Goal: Browse casually

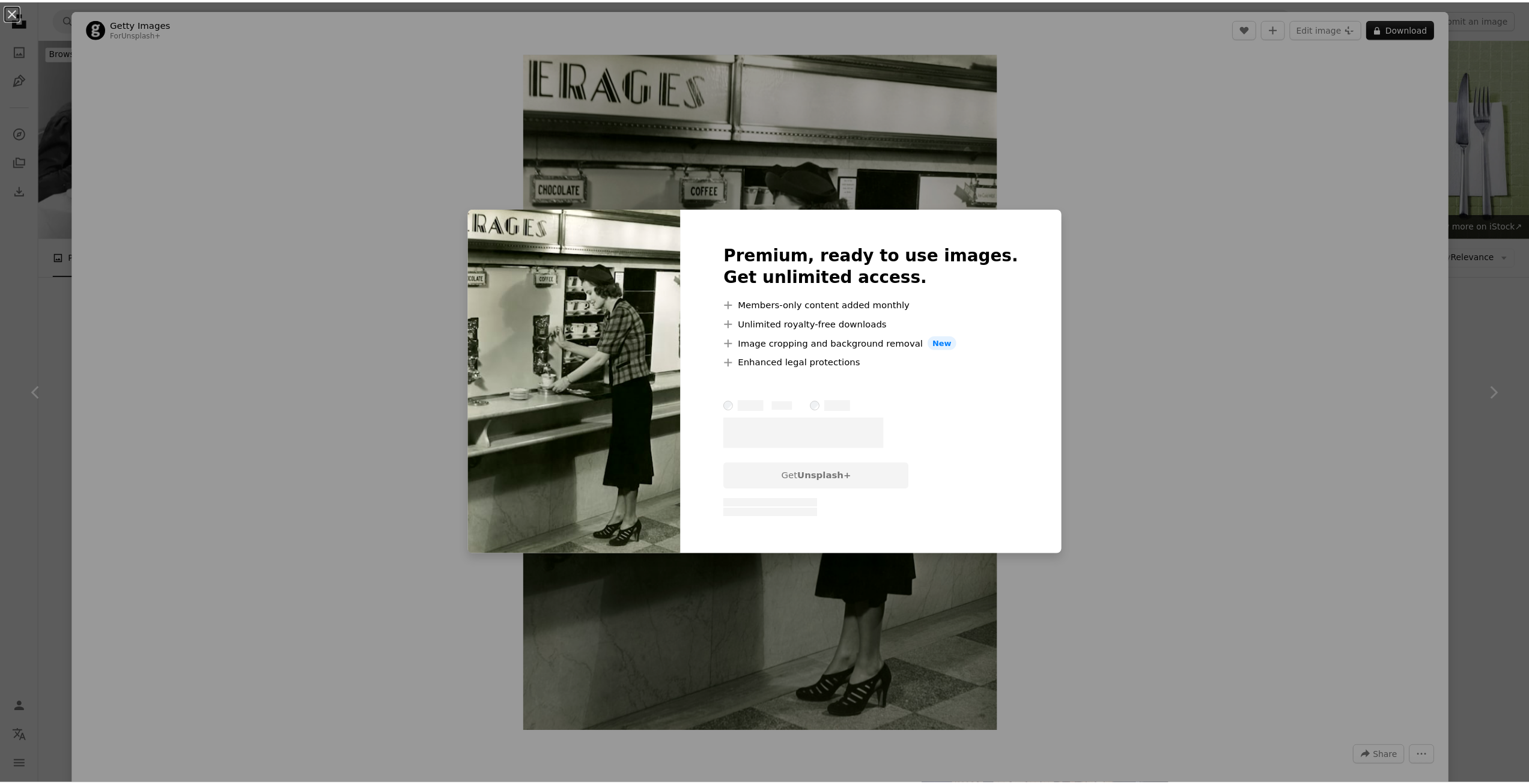
scroll to position [337, 0]
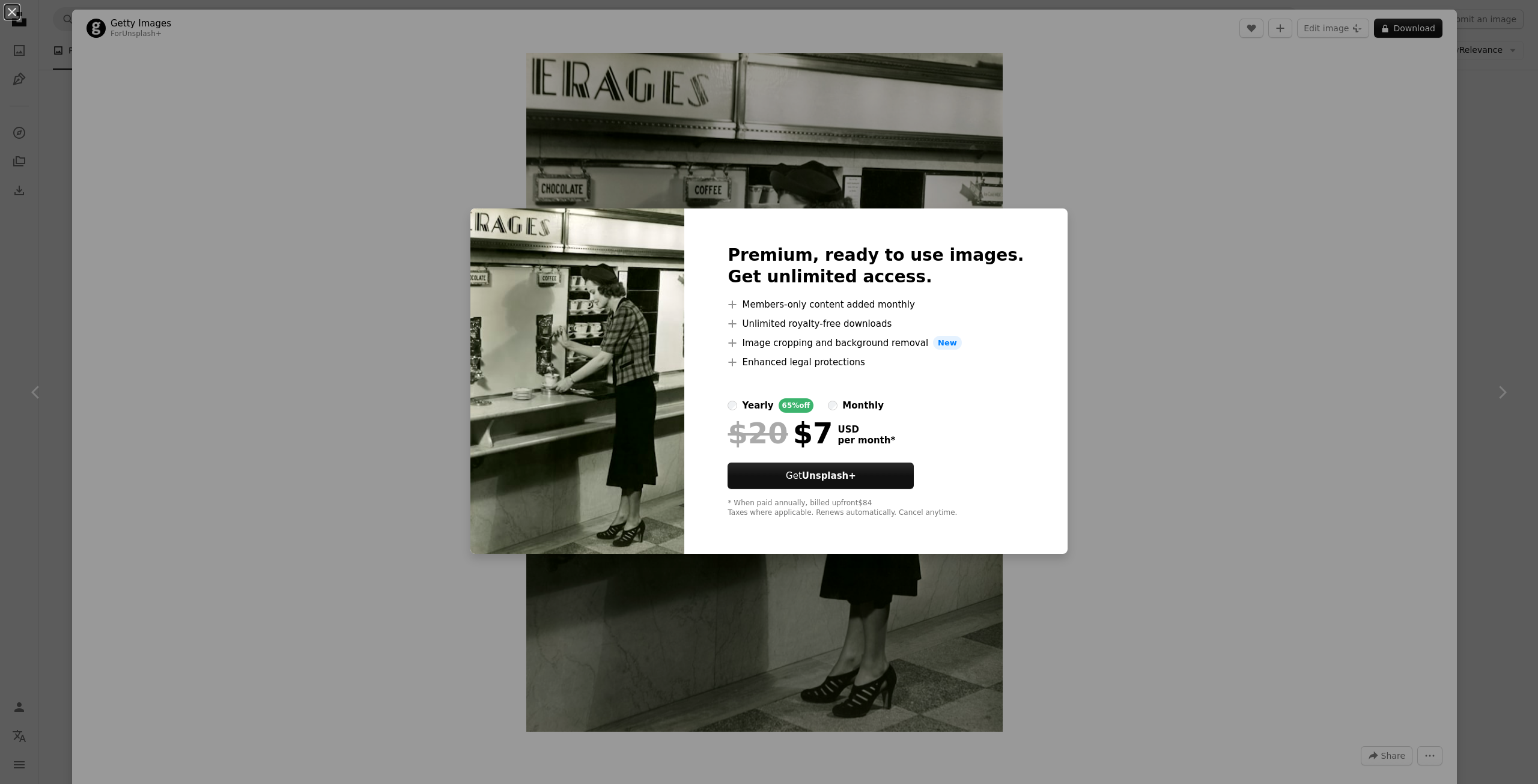
click at [1073, 223] on div "An X shape Premium, ready to use images. Get unlimited access. A plus sign Memb…" at bounding box center [769, 392] width 1538 height 784
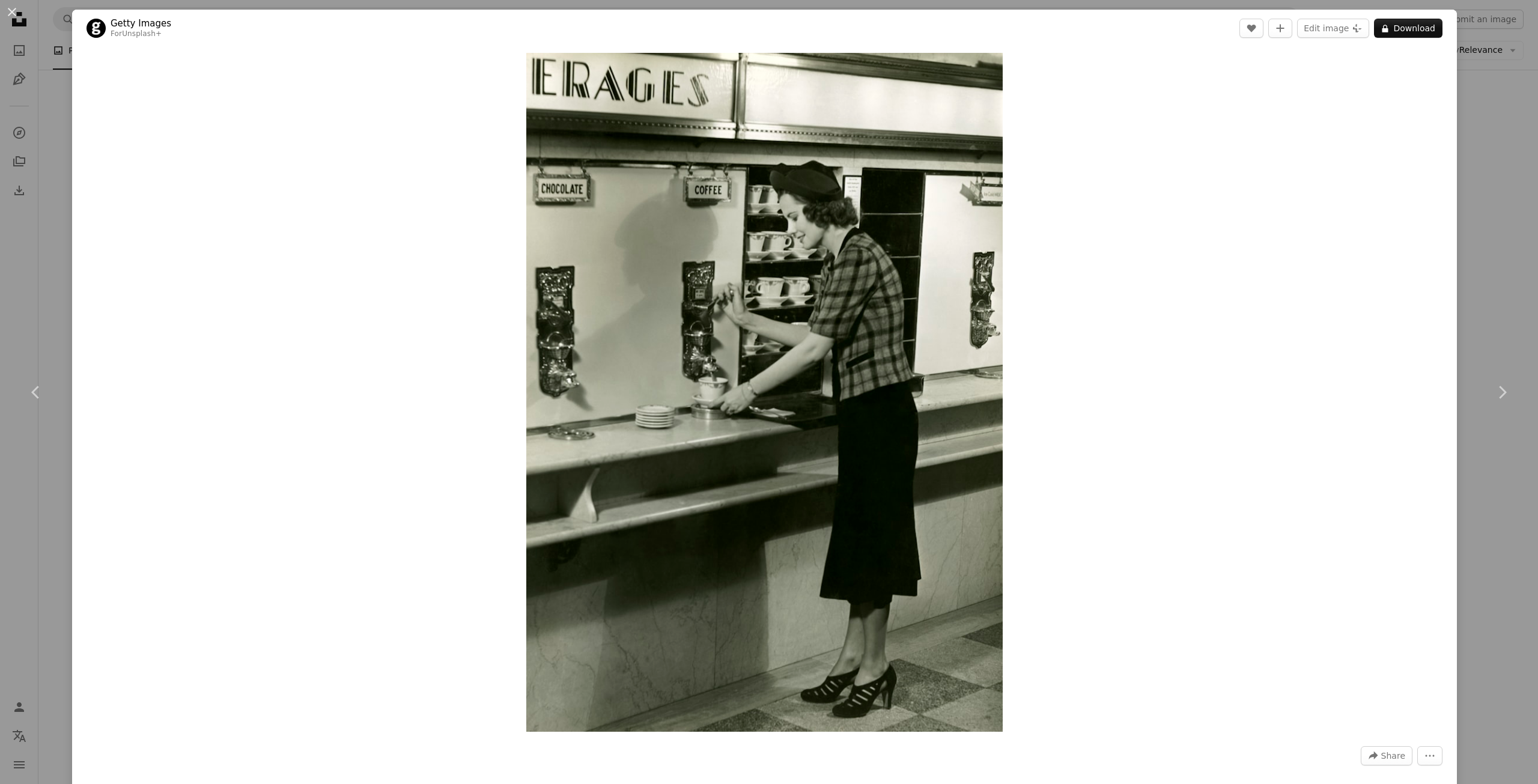
click at [56, 61] on div "An X shape Chevron left Chevron right Getty Images For Unsplash+ A heart A plus…" at bounding box center [769, 392] width 1538 height 784
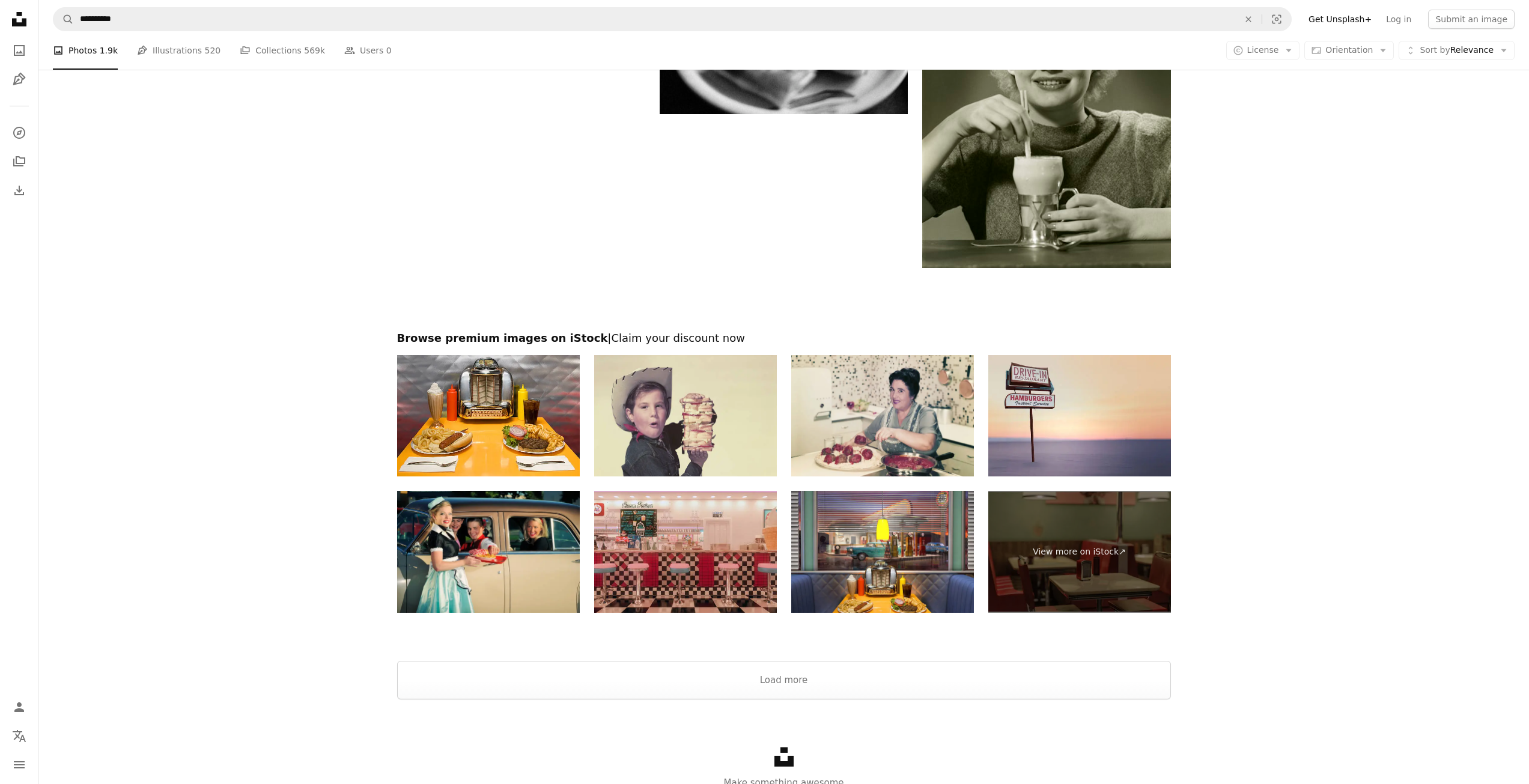
scroll to position [2019, 0]
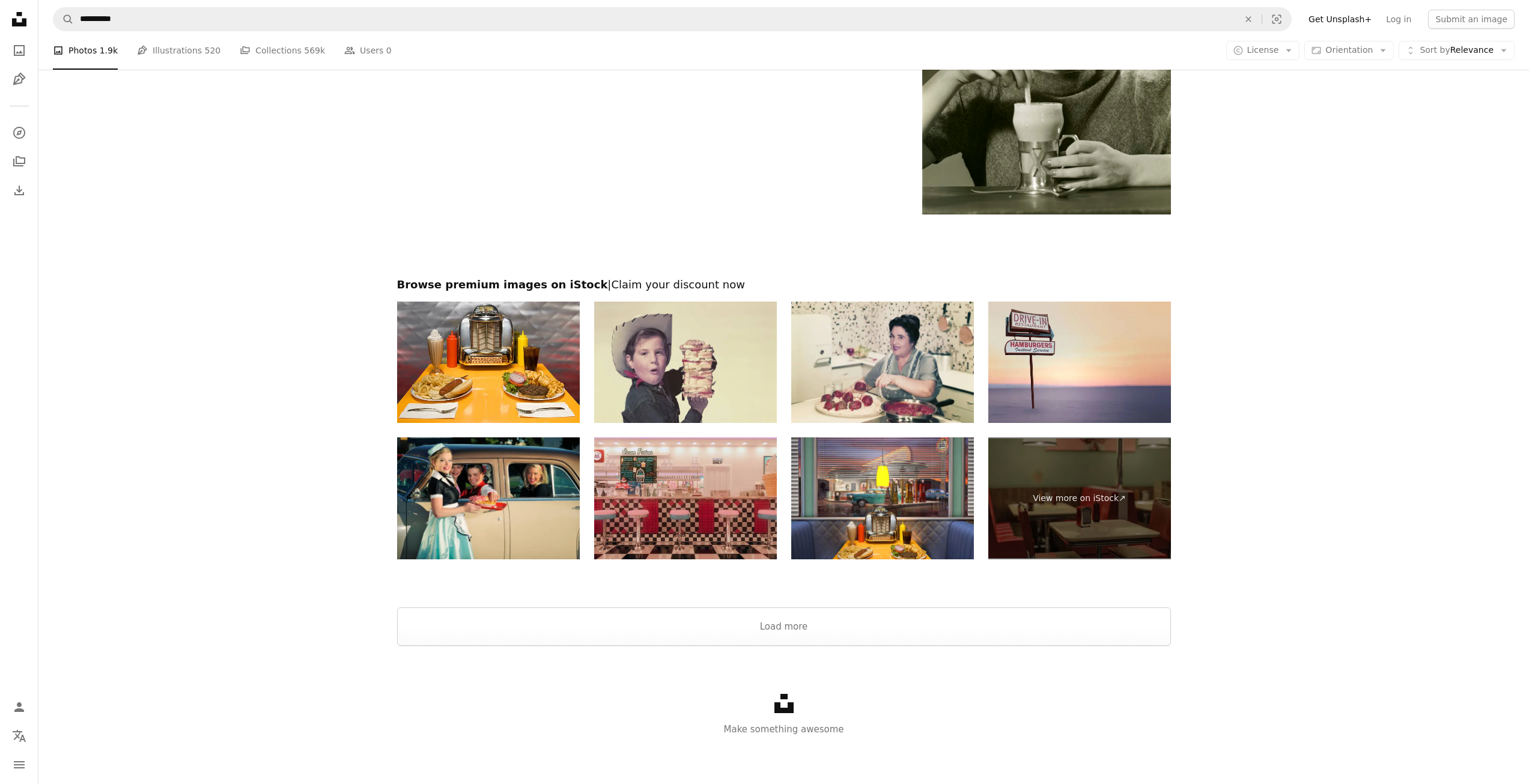
click at [1118, 646] on div "Unsplash logo Make something awesome" at bounding box center [783, 715] width 1490 height 138
click at [1087, 626] on button "Load more" at bounding box center [783, 626] width 774 height 39
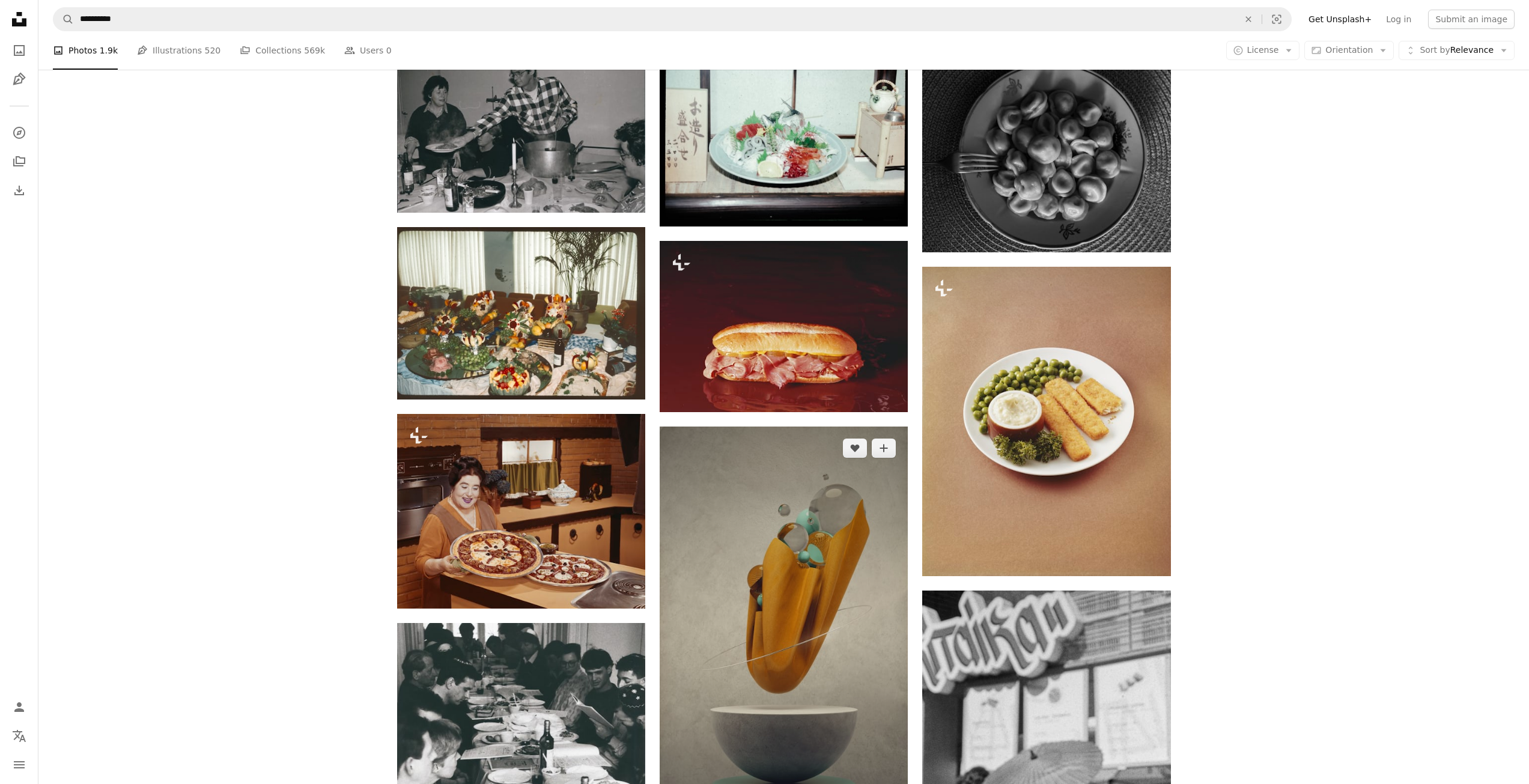
scroll to position [3881, 0]
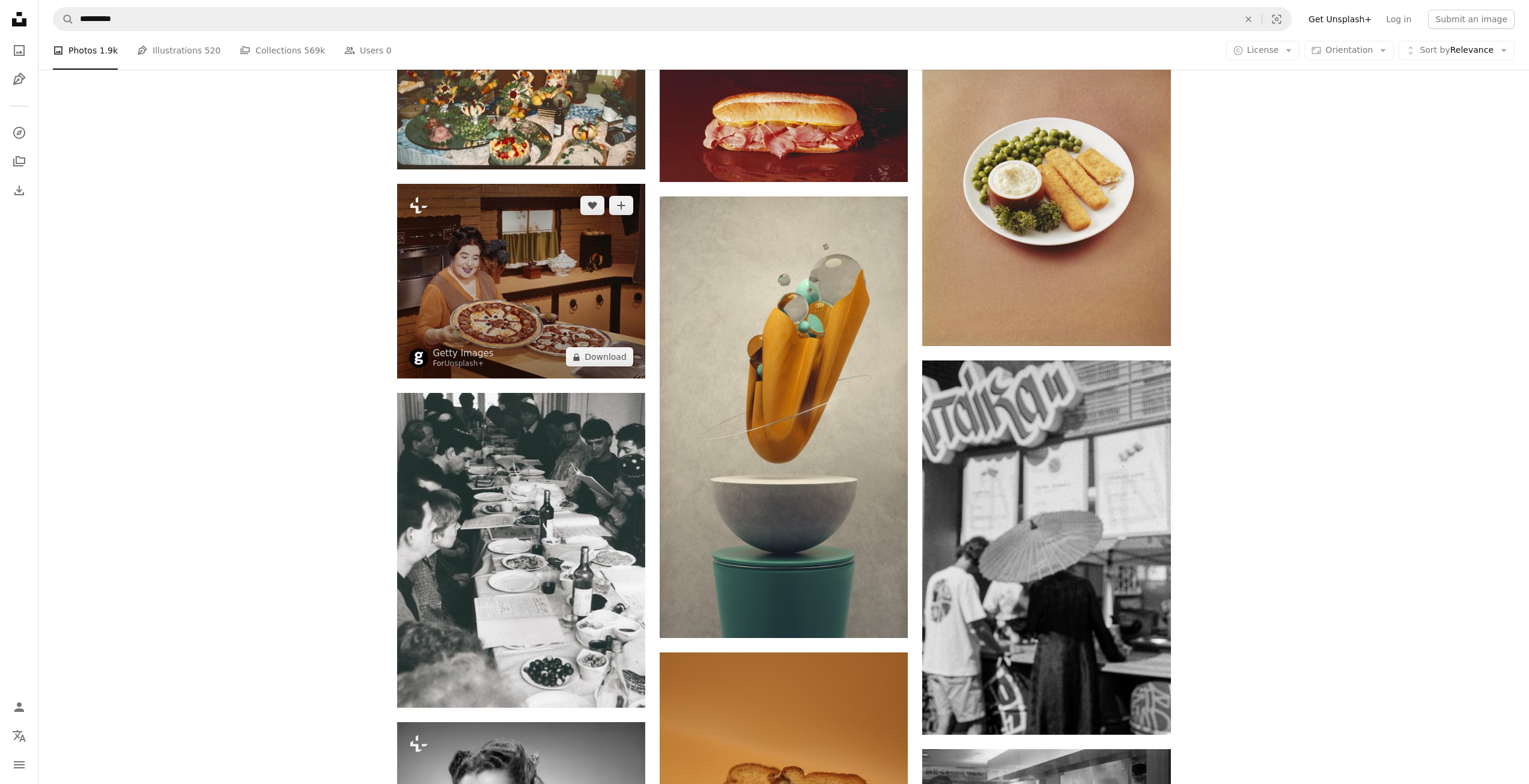
click at [552, 333] on img at bounding box center [521, 281] width 248 height 195
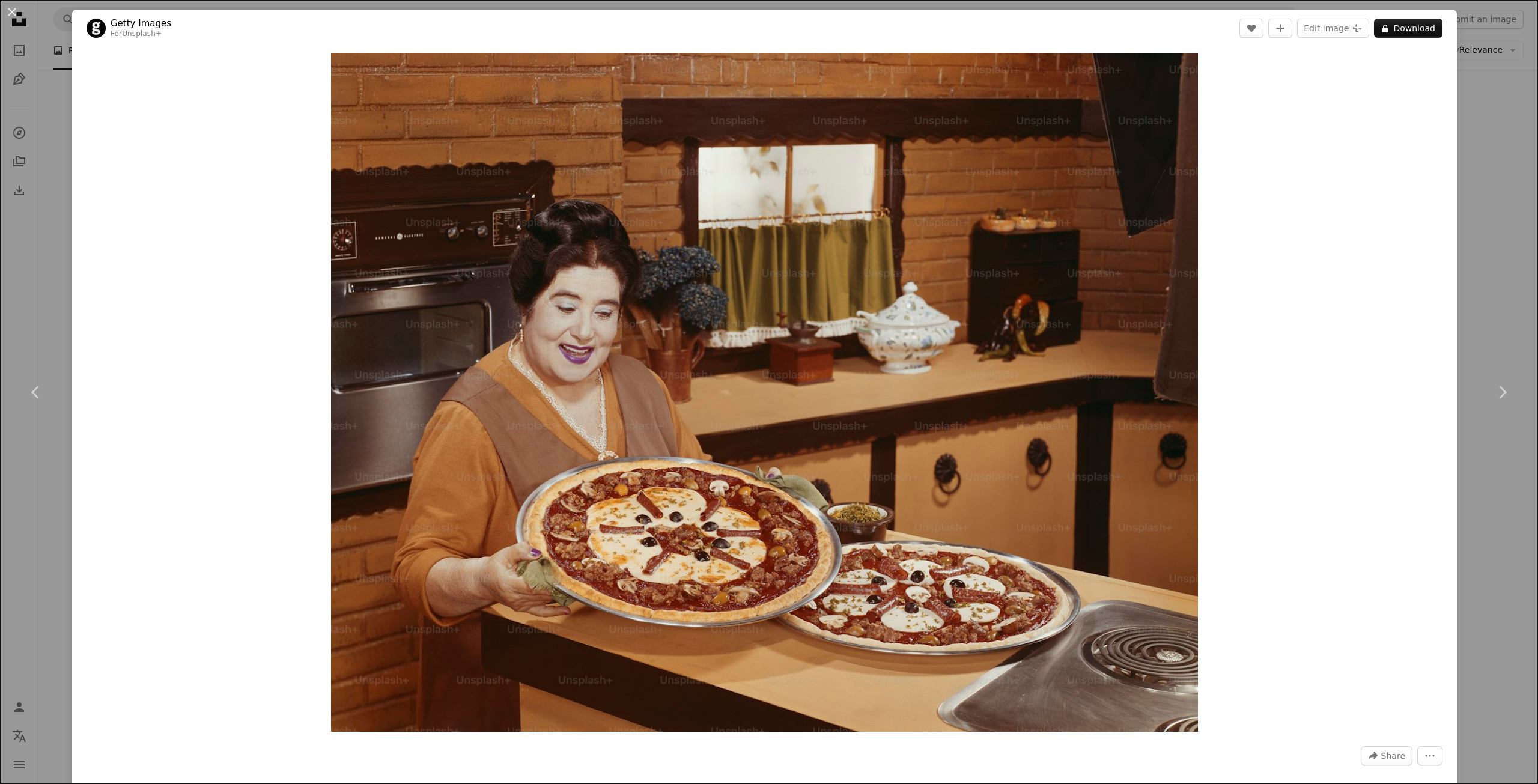
click at [49, 103] on div "An X shape Chevron left Chevron right Getty Images For Unsplash+ A heart A plus…" at bounding box center [769, 392] width 1538 height 784
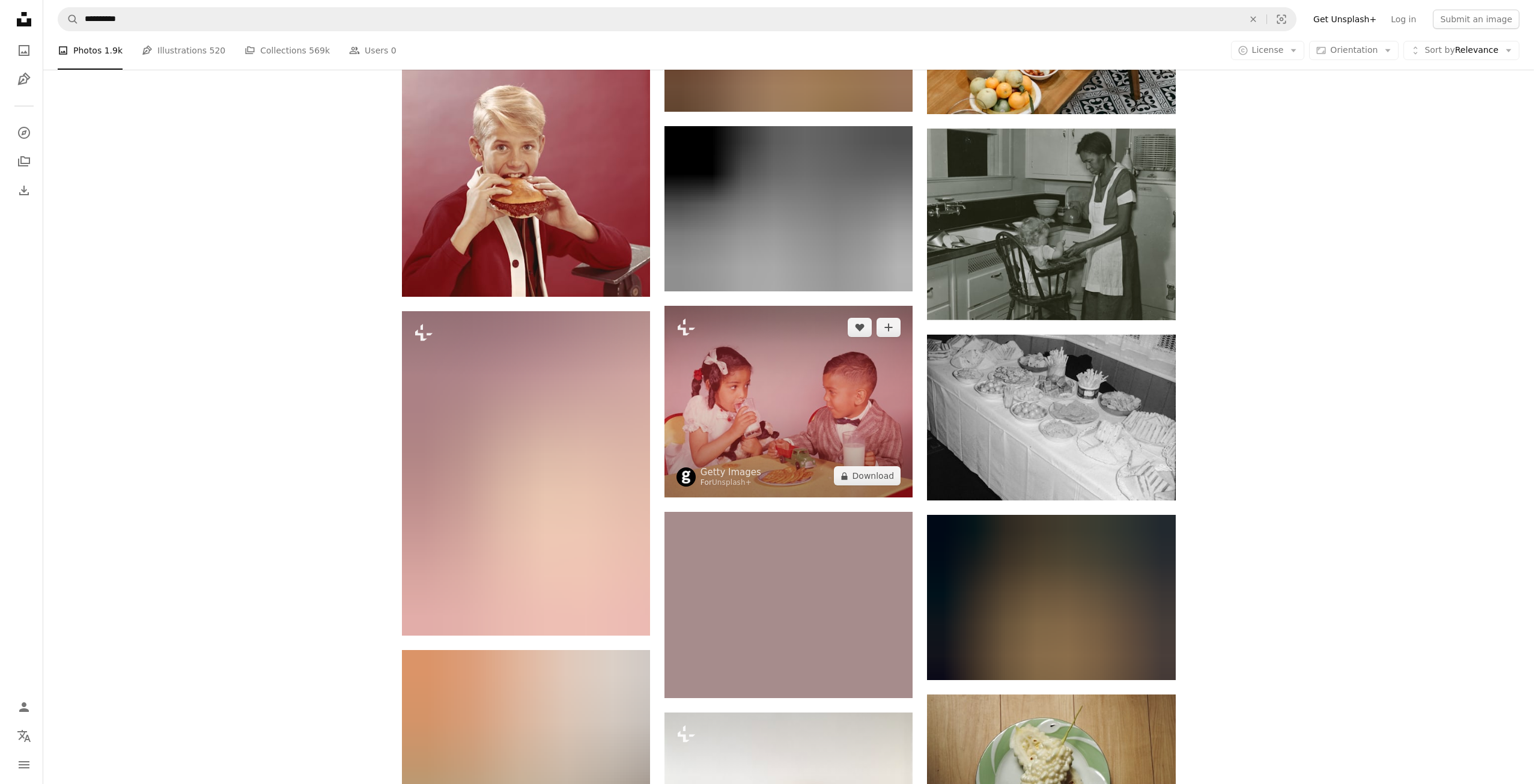
scroll to position [7003, 0]
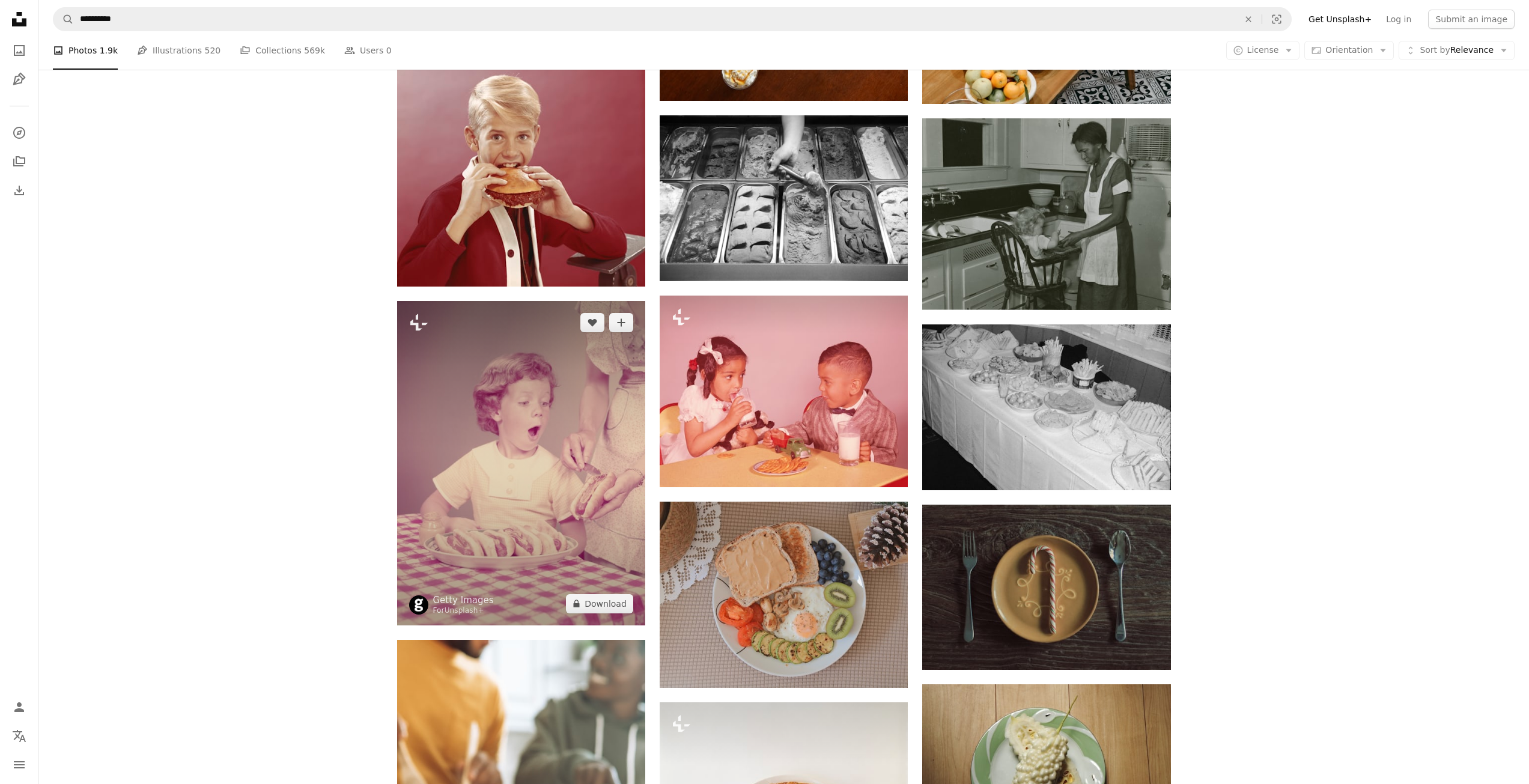
click at [539, 448] on img at bounding box center [521, 463] width 248 height 324
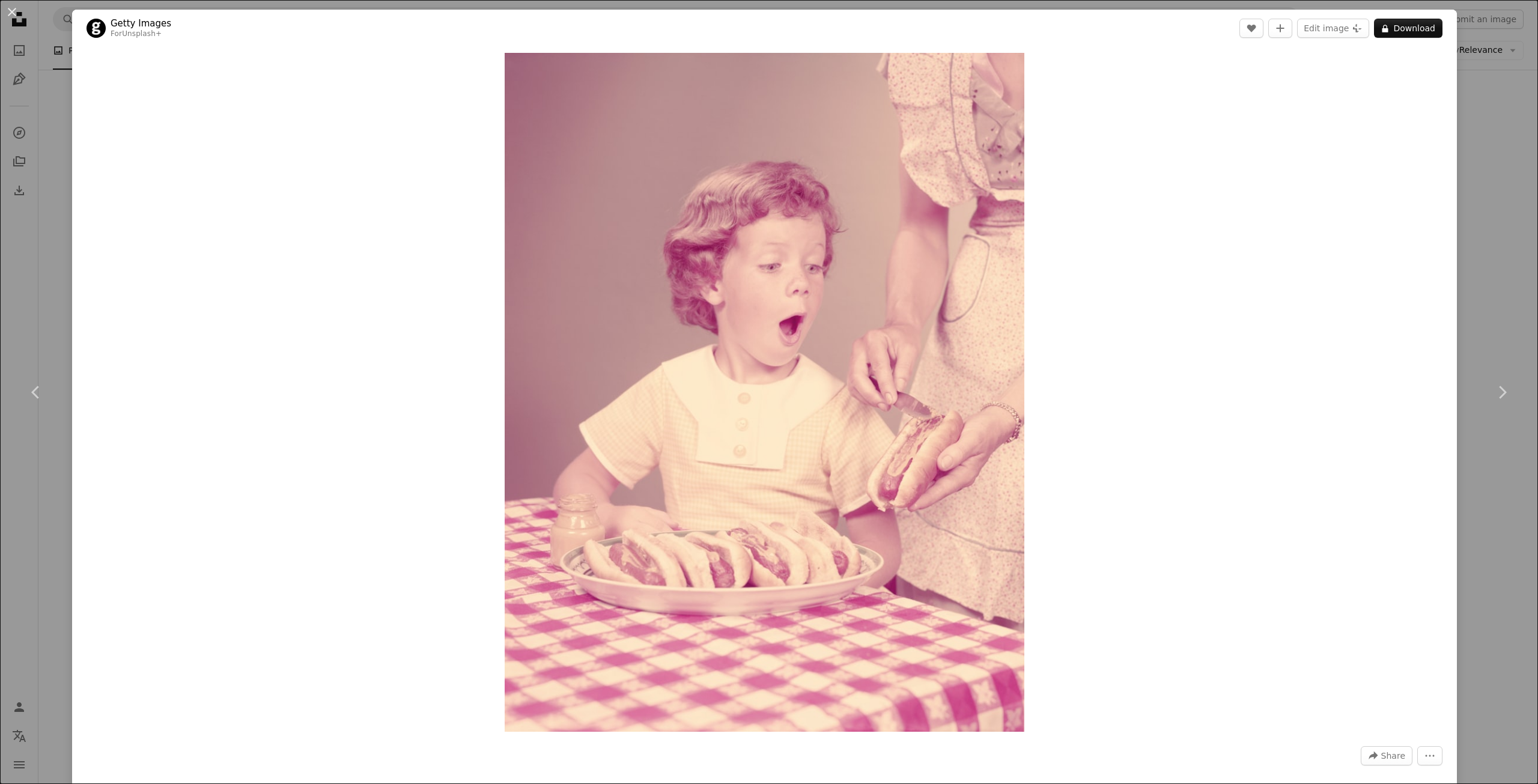
click at [363, 326] on div "Zoom in" at bounding box center [765, 392] width 1385 height 691
click at [724, 417] on img "Zoom in on this image" at bounding box center [764, 392] width 519 height 679
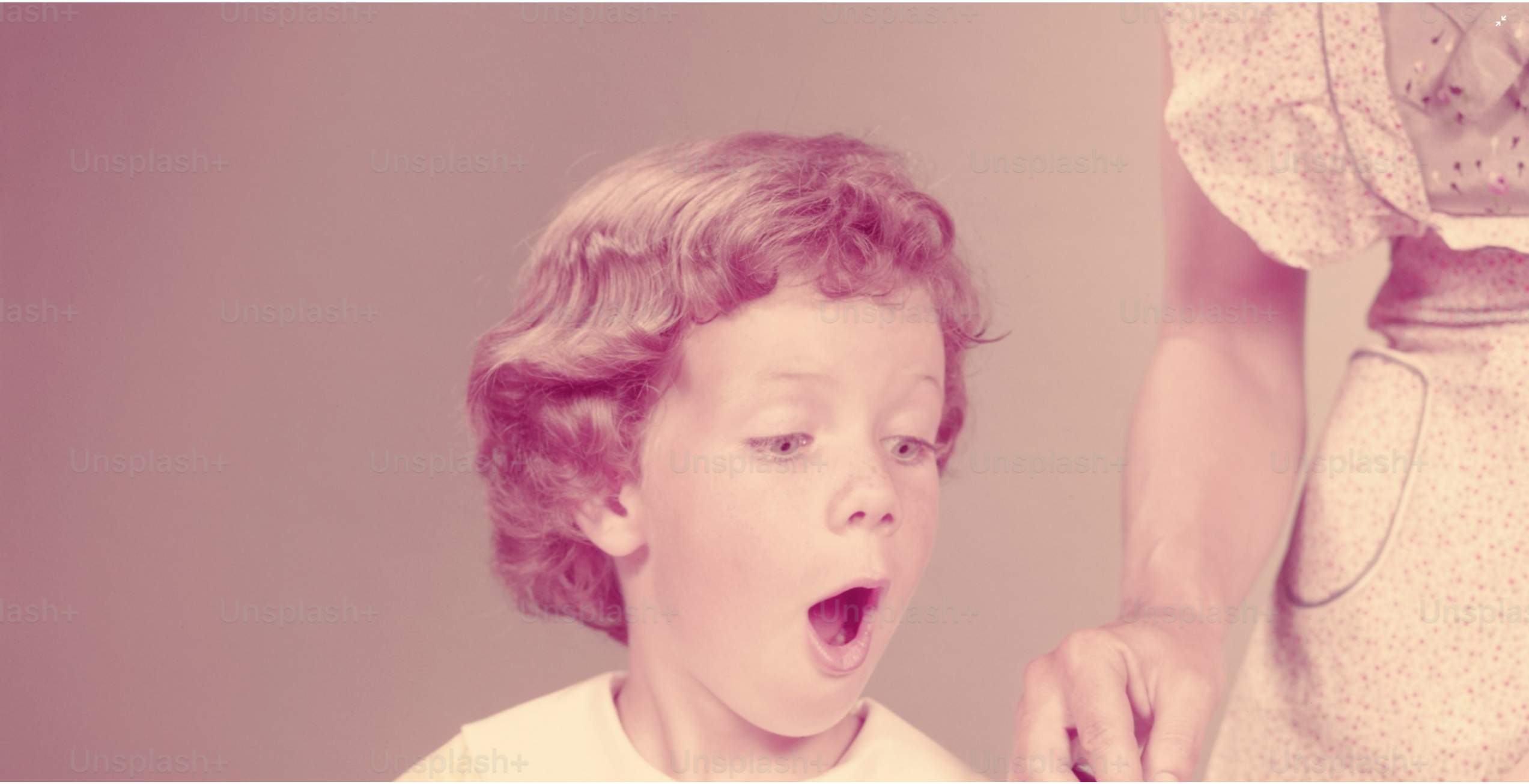
scroll to position [181, 0]
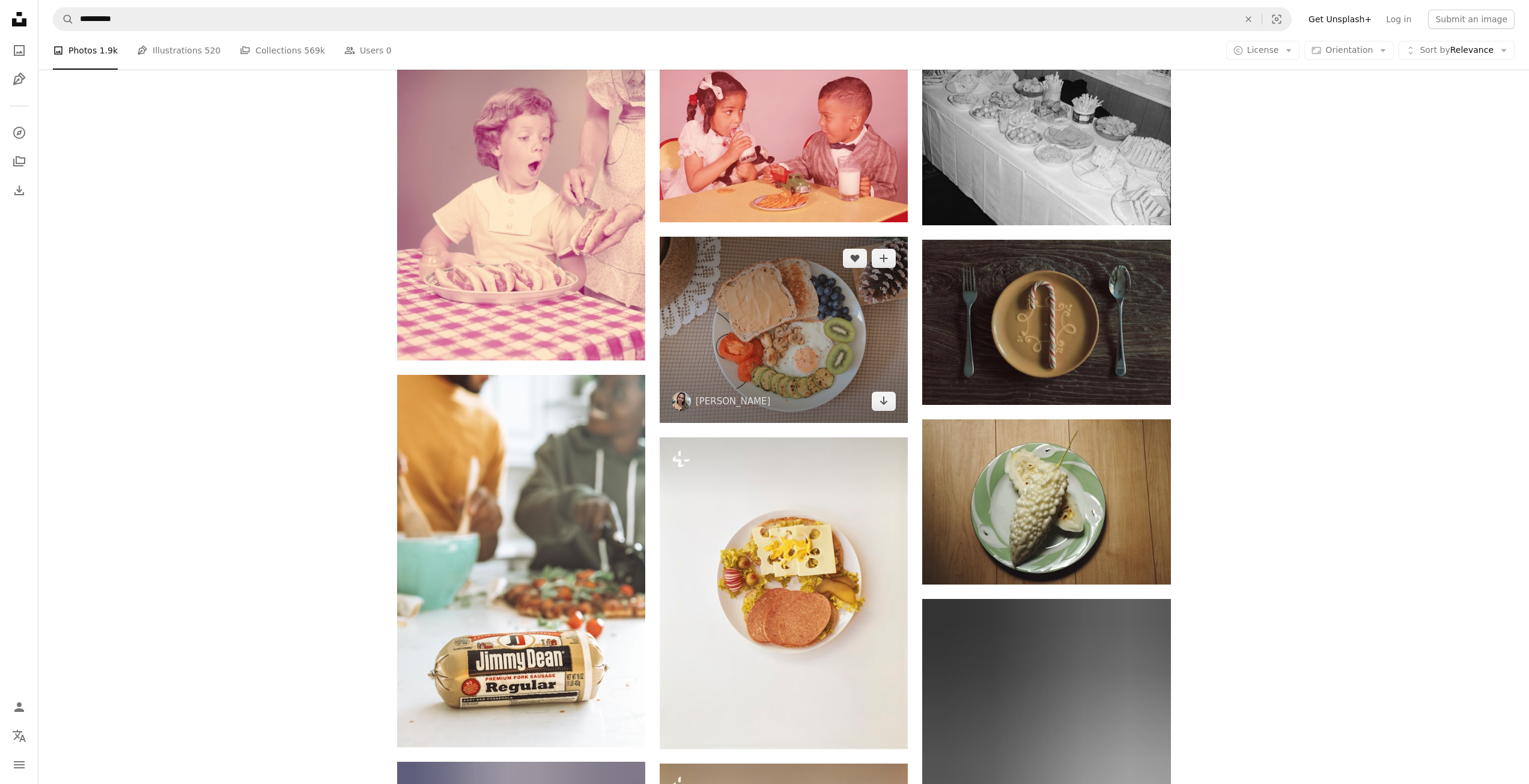
scroll to position [7303, 0]
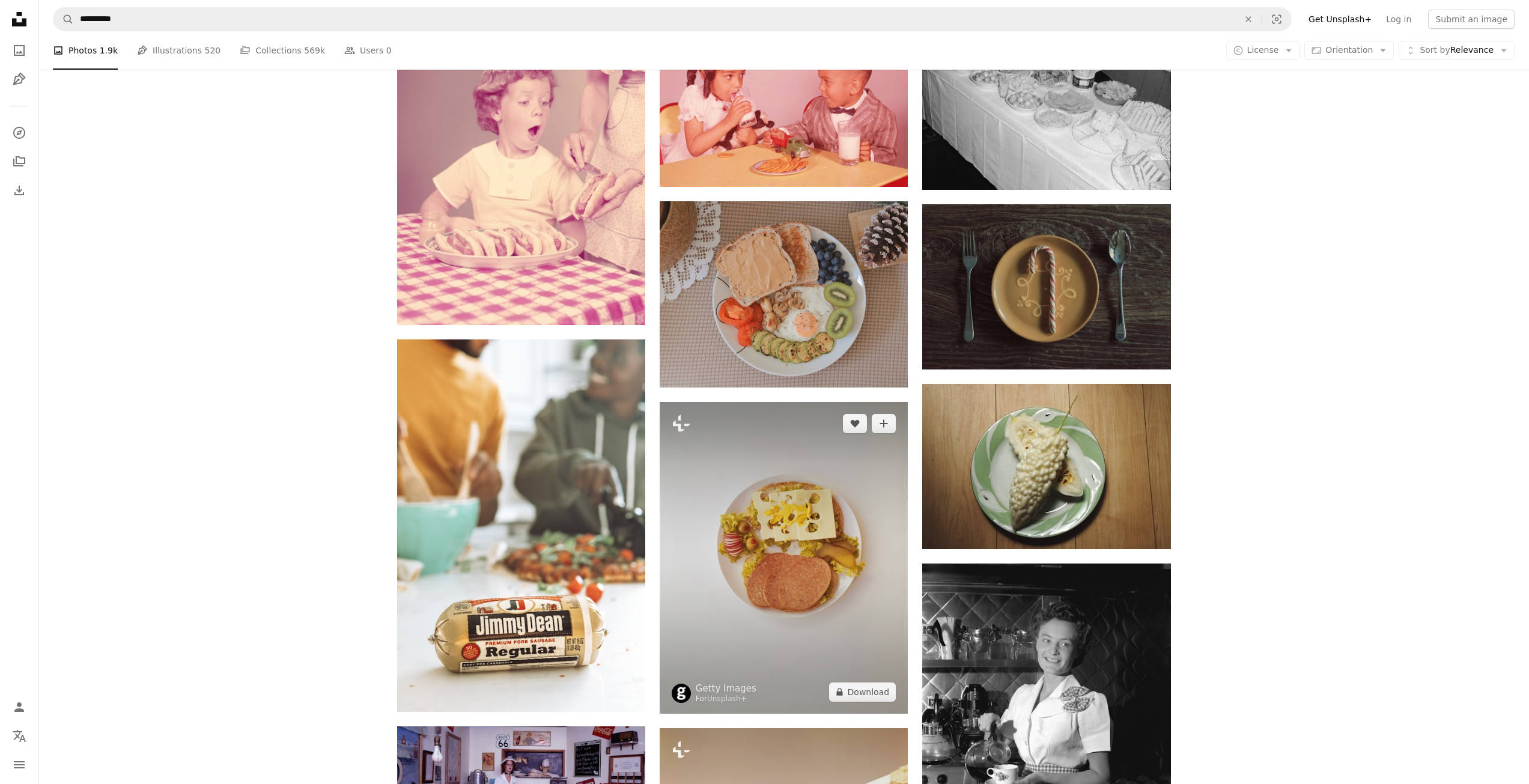
click at [751, 444] on img at bounding box center [783, 557] width 248 height 312
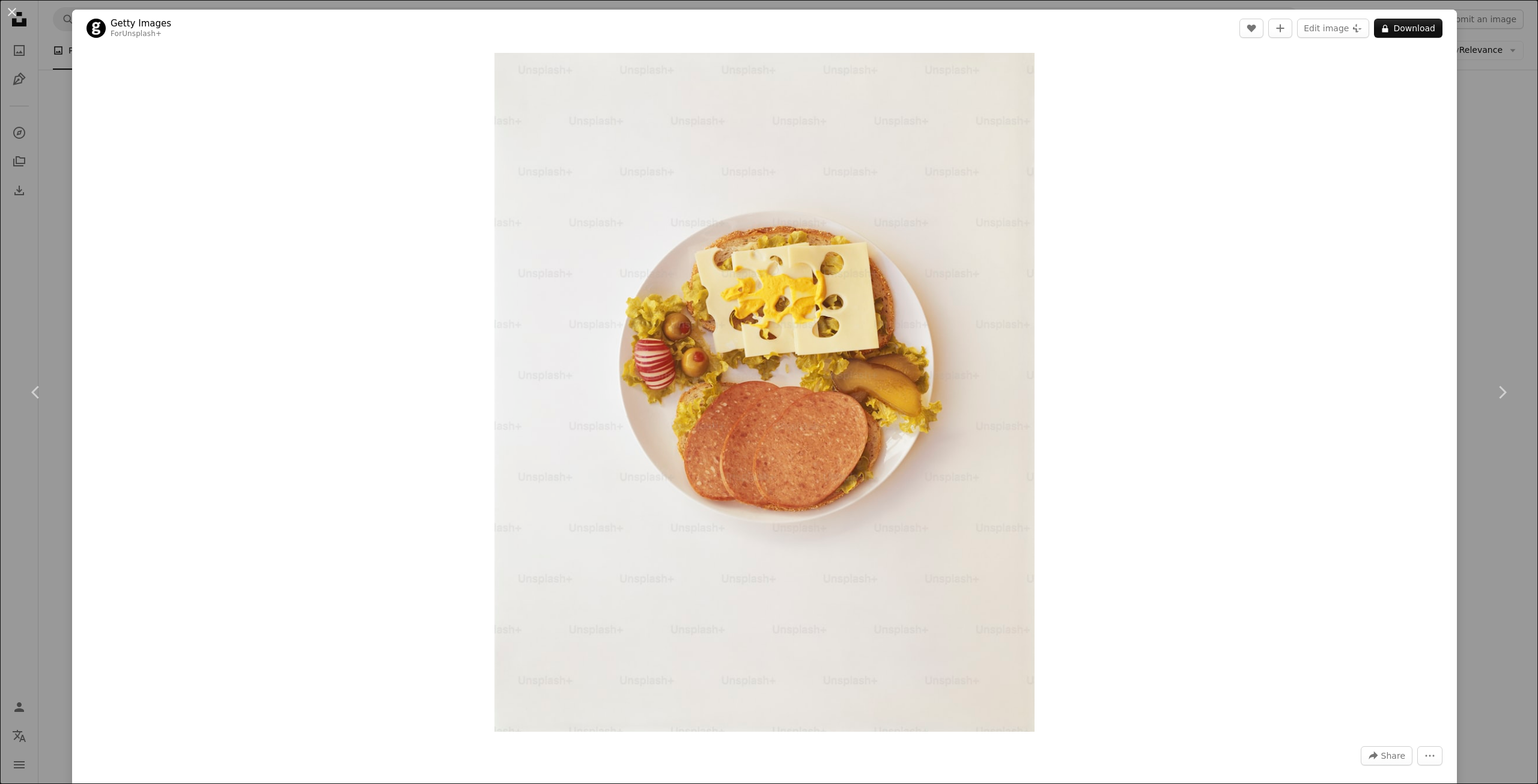
click at [179, 204] on div "Zoom in" at bounding box center [765, 392] width 1385 height 691
click at [15, 13] on button "An X shape" at bounding box center [12, 12] width 14 height 14
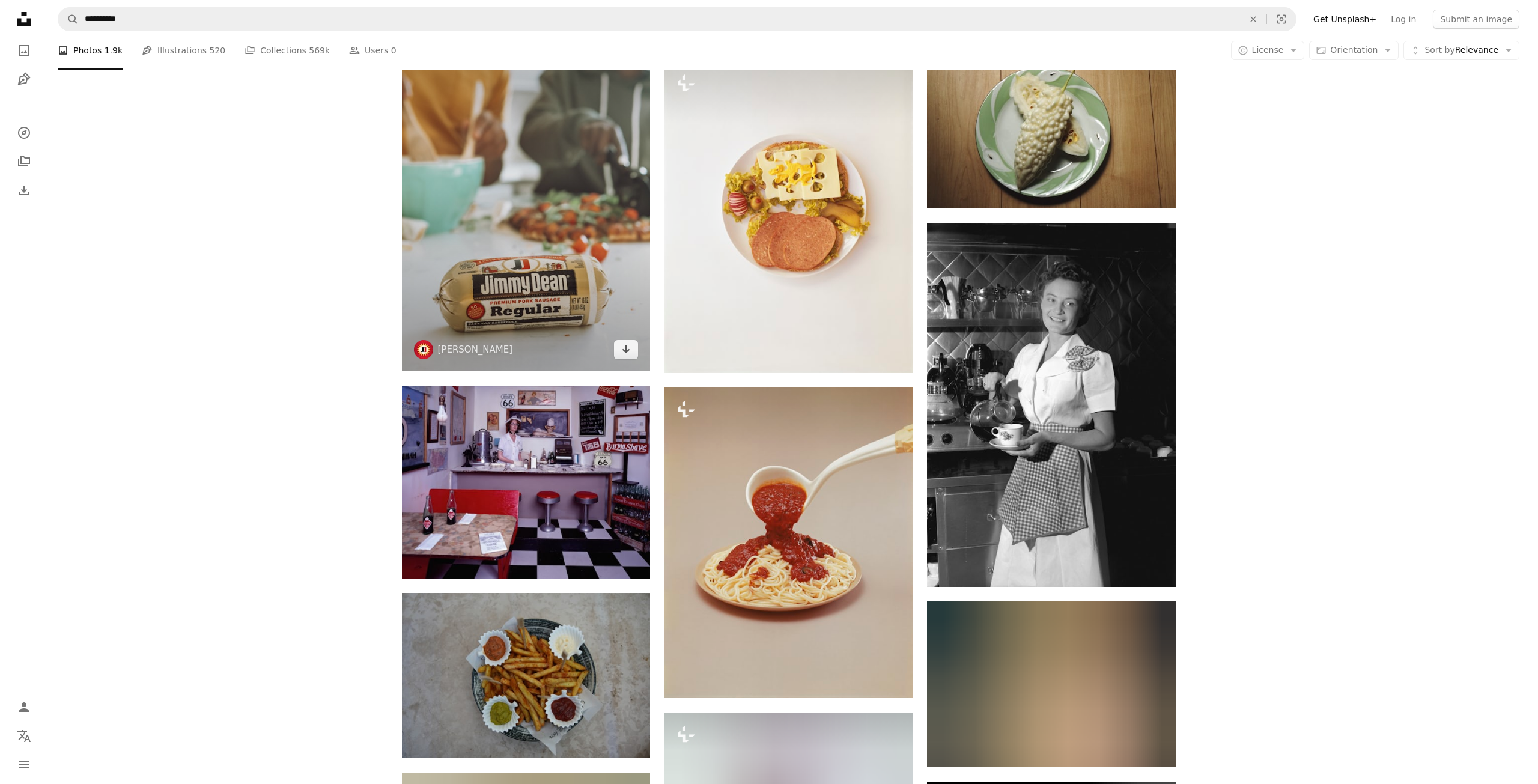
scroll to position [7843, 0]
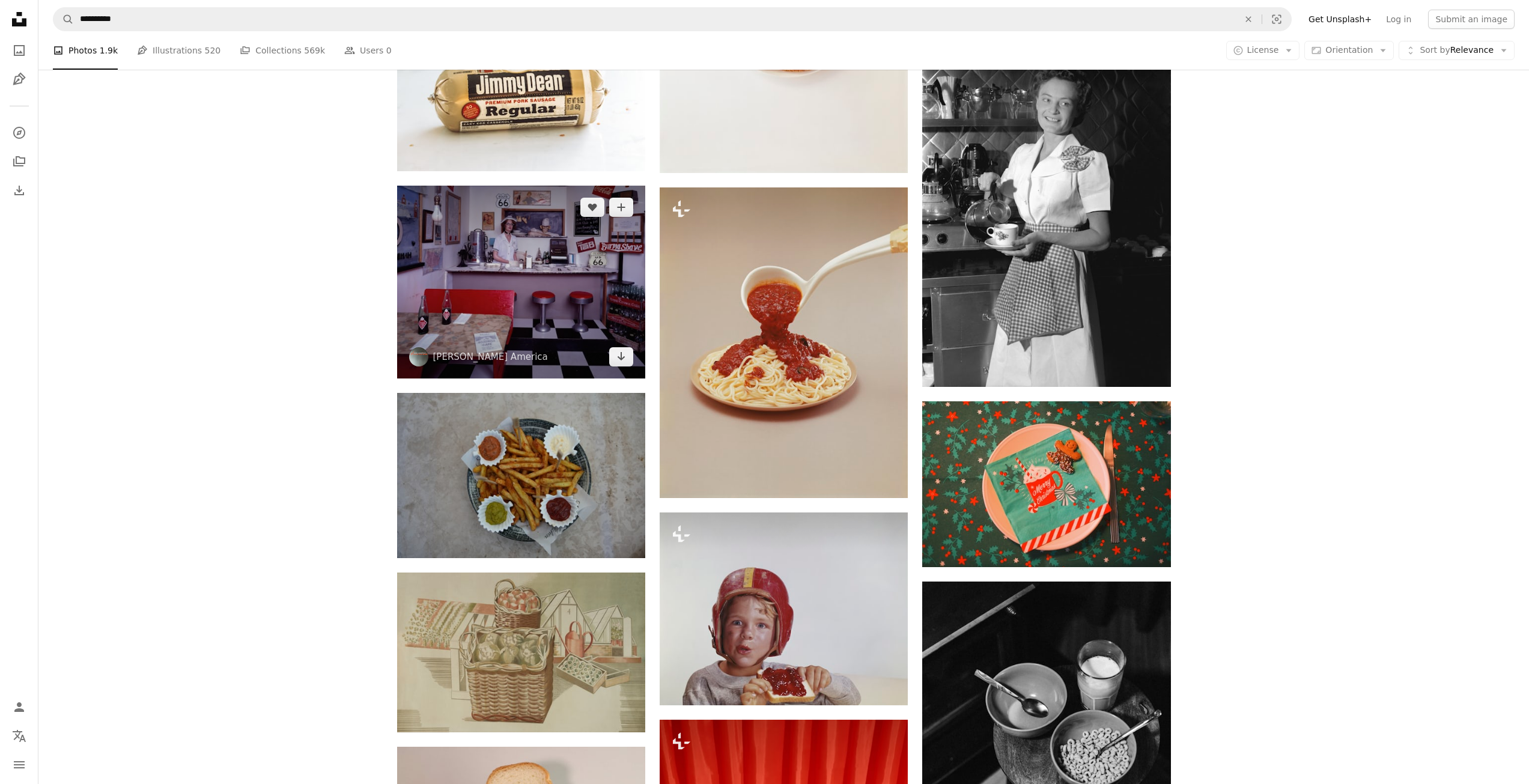
click at [490, 283] on img at bounding box center [521, 282] width 248 height 192
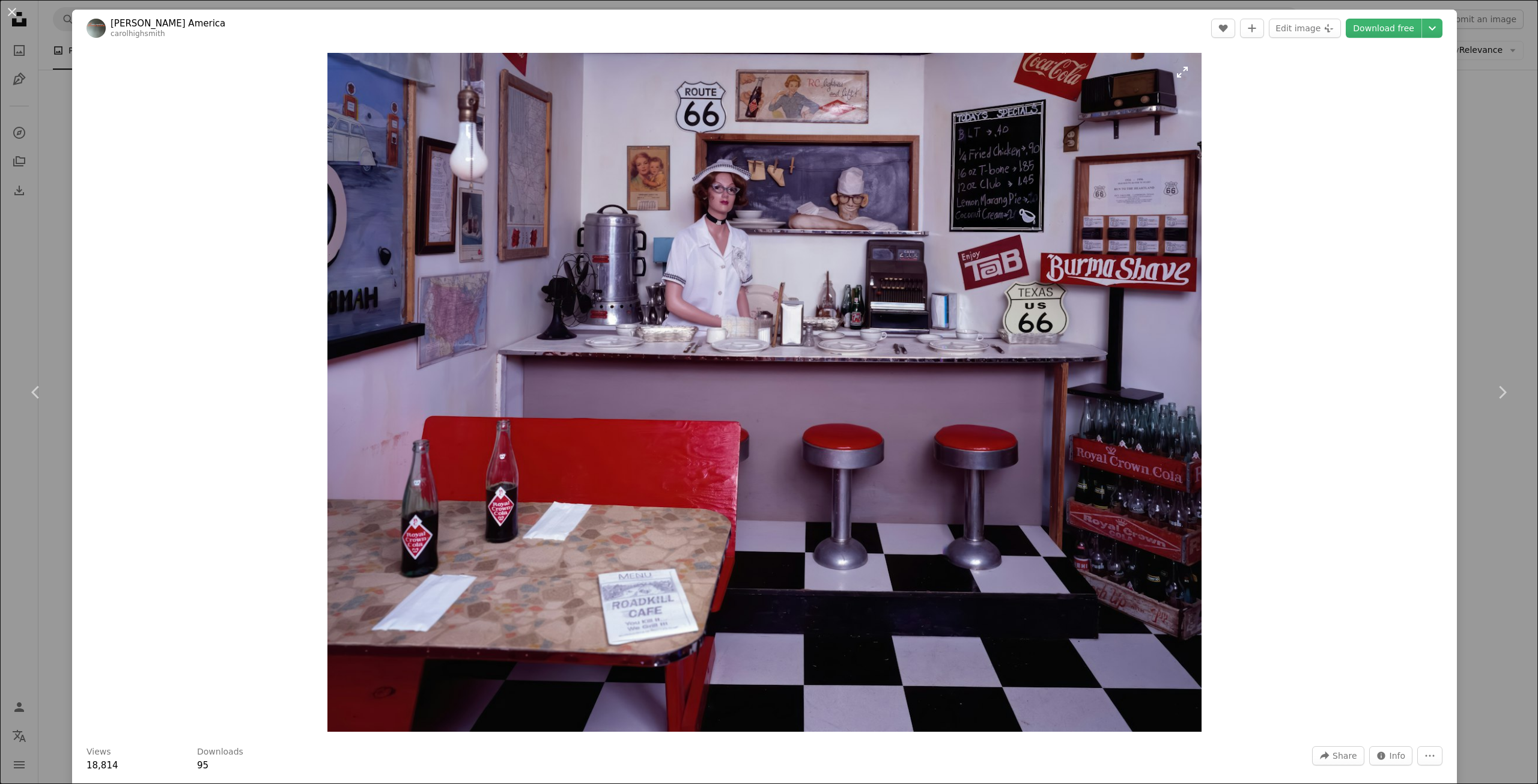
click at [1137, 447] on img "Zoom in on this image" at bounding box center [764, 392] width 874 height 679
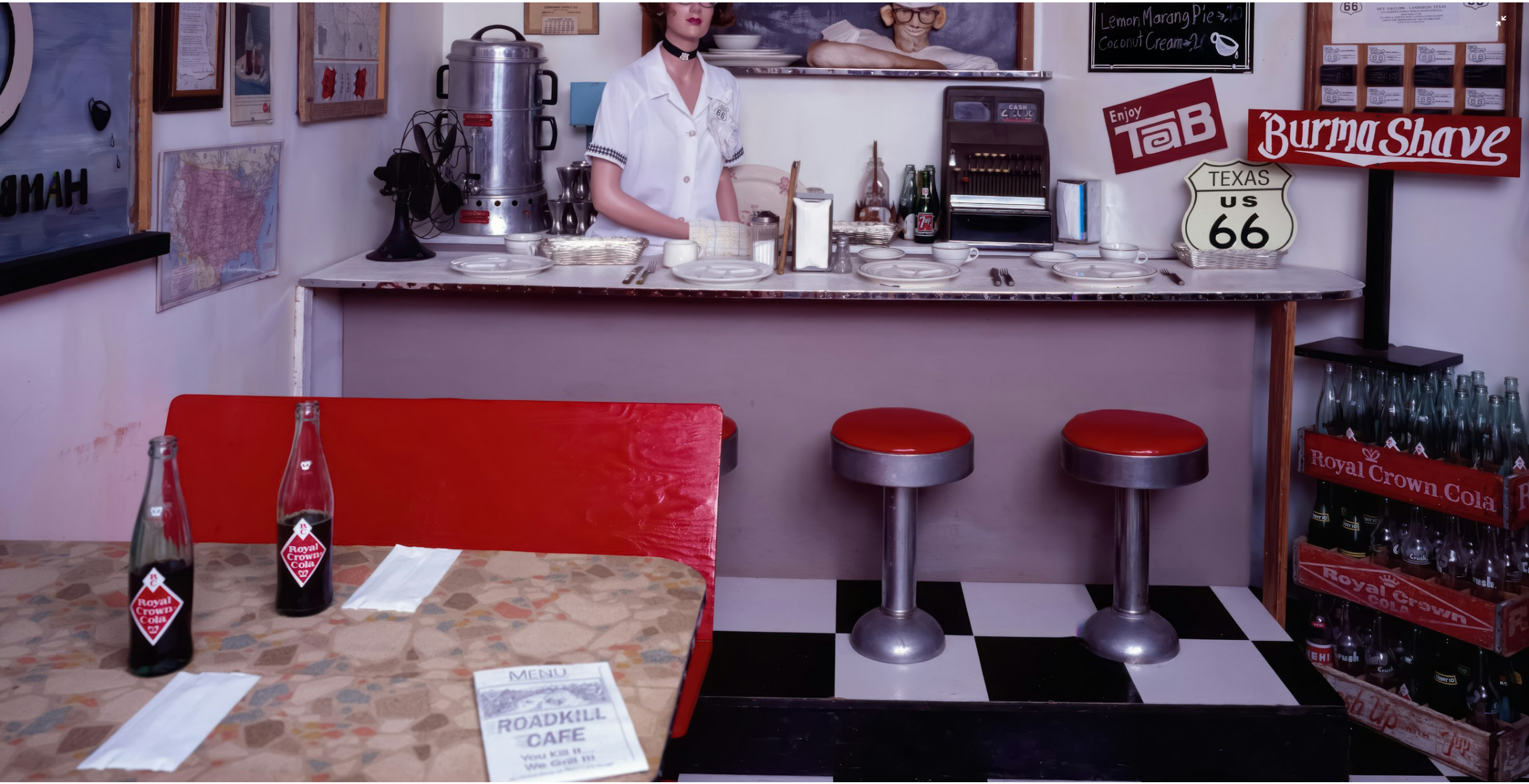
scroll to position [361, 0]
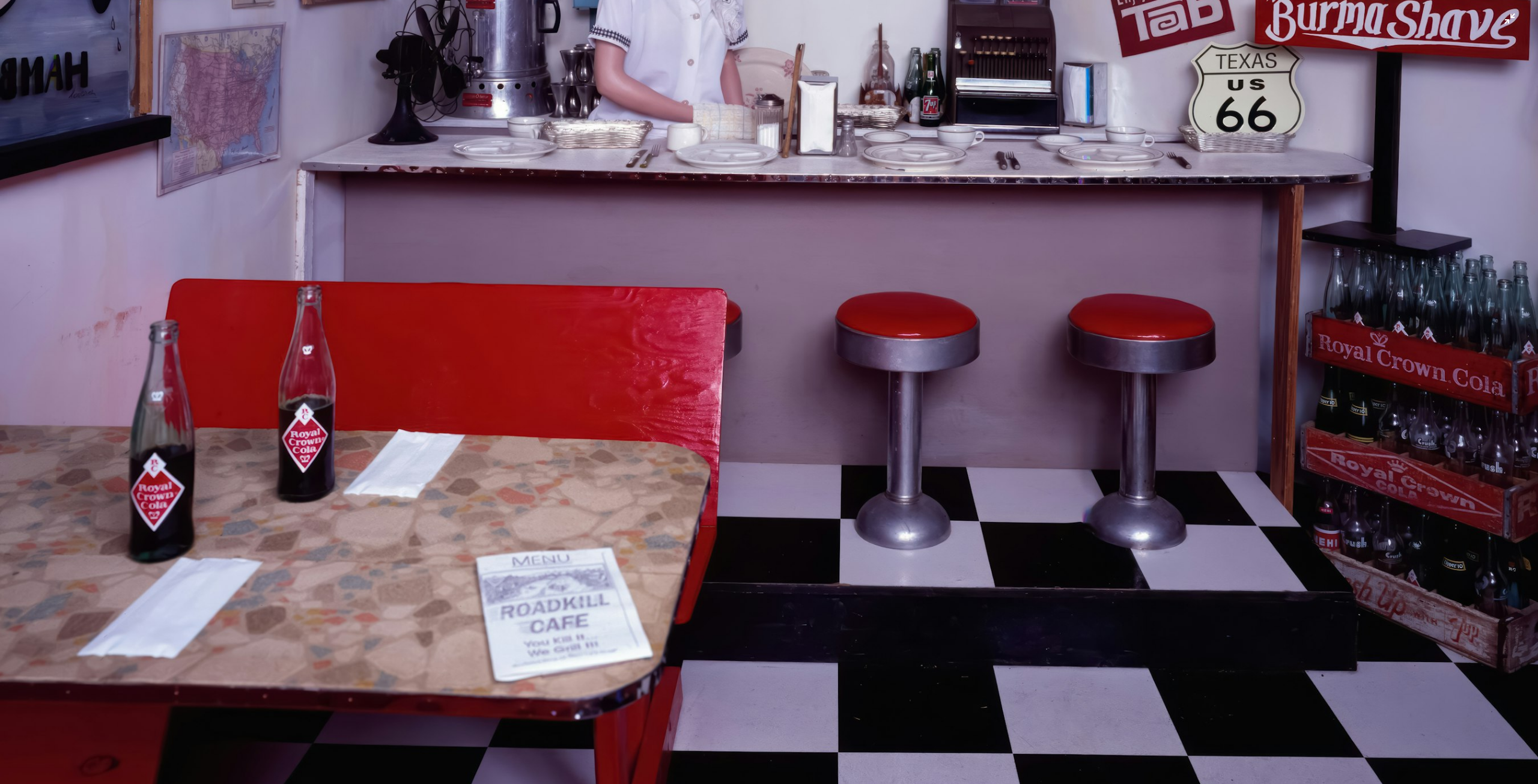
click at [659, 313] on img "Zoom out on this image" at bounding box center [768, 237] width 1539 height 1195
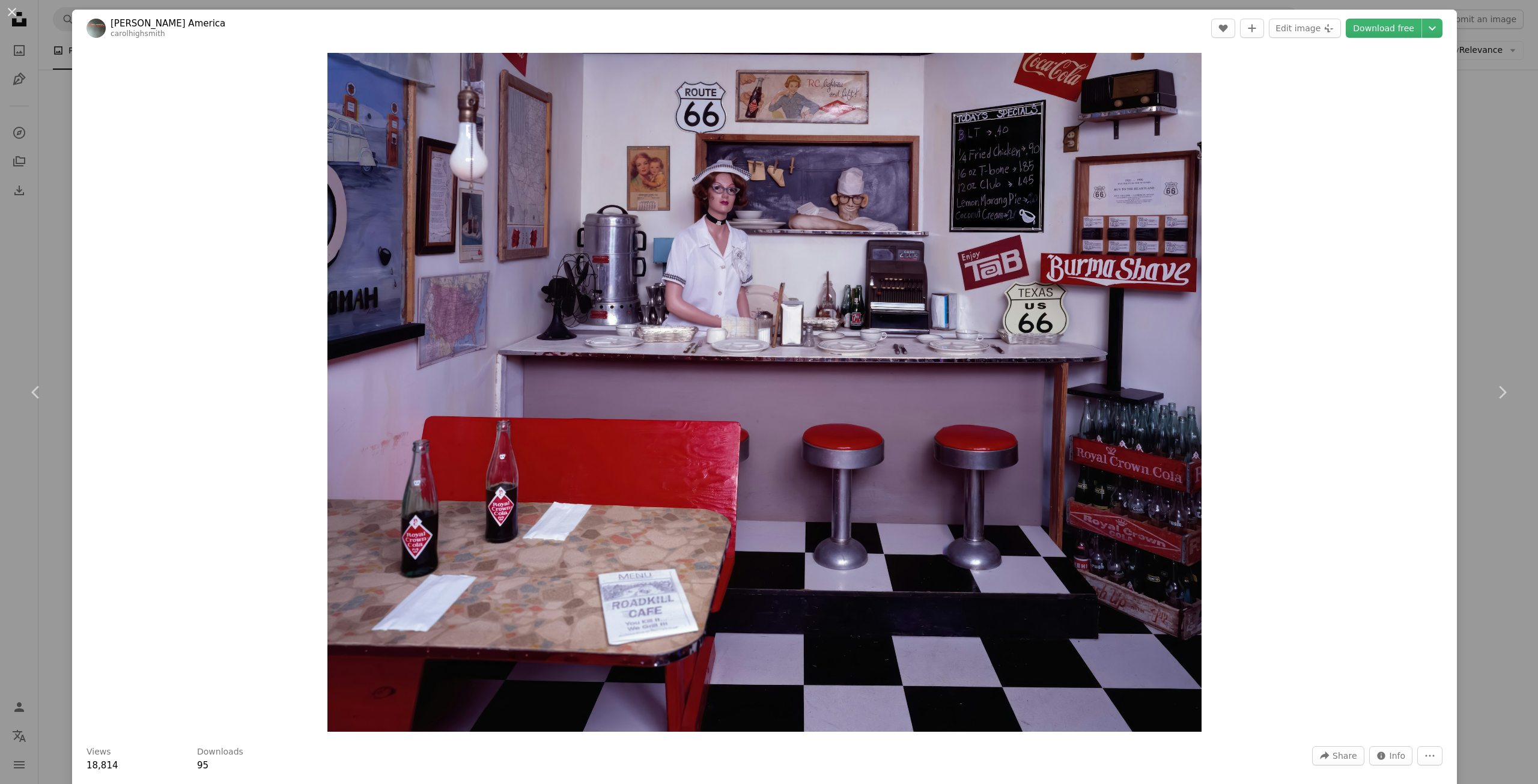
click at [63, 72] on div "An X shape Chevron left Chevron right [PERSON_NAME] America carolhighsmith A he…" at bounding box center [769, 392] width 1538 height 784
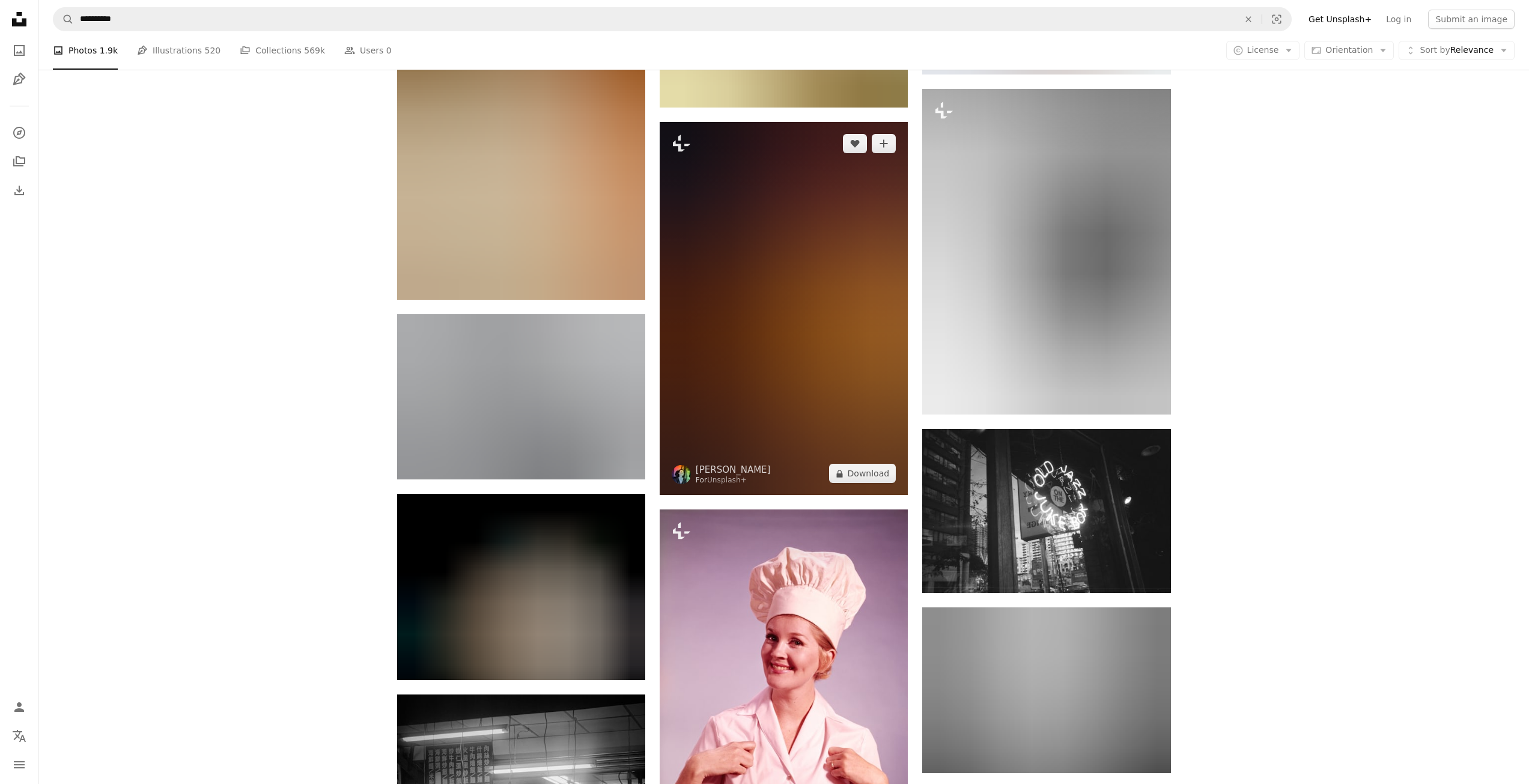
scroll to position [17331, 0]
